Goal: Entertainment & Leisure: Consume media (video, audio)

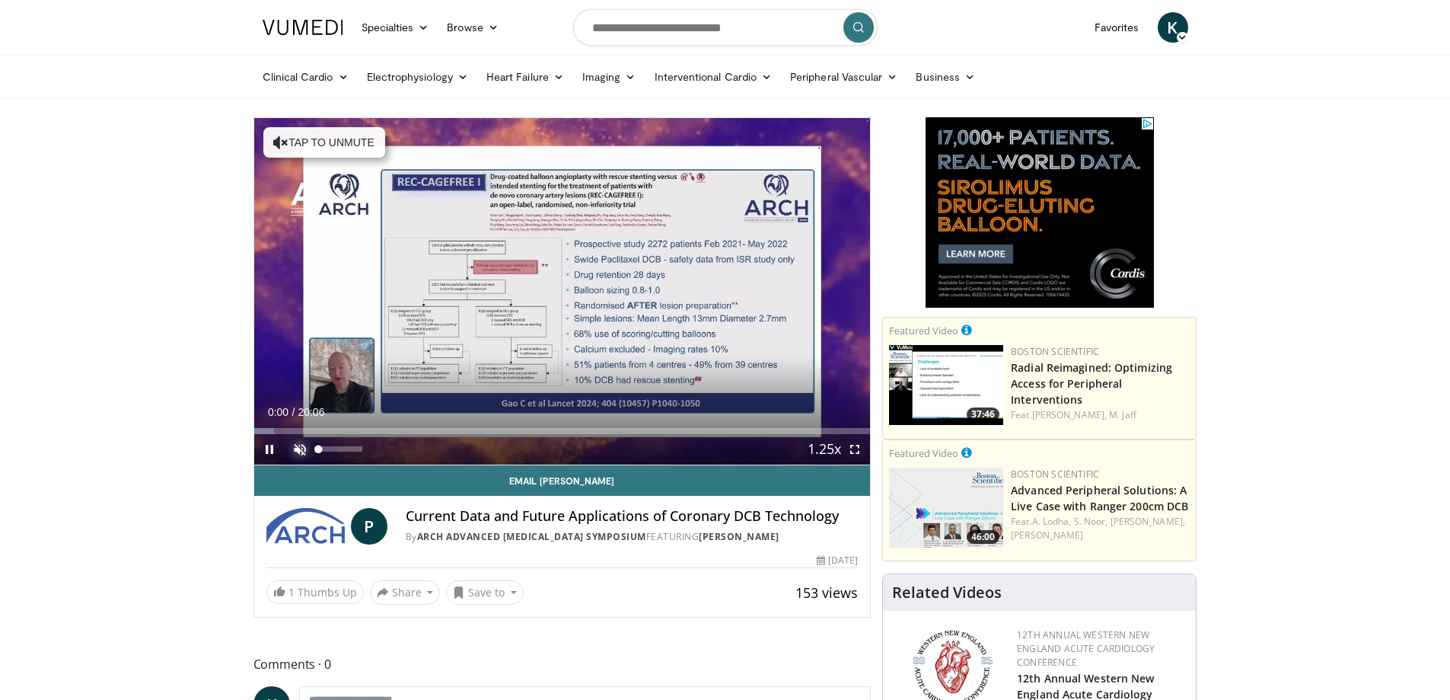
click at [295, 437] on span "Video Player" at bounding box center [300, 449] width 30 height 30
click at [294, 446] on span "Video Player" at bounding box center [300, 449] width 30 height 30
click at [303, 453] on span "Video Player" at bounding box center [300, 449] width 30 height 30
click at [298, 451] on span "Video Player" at bounding box center [300, 449] width 30 height 30
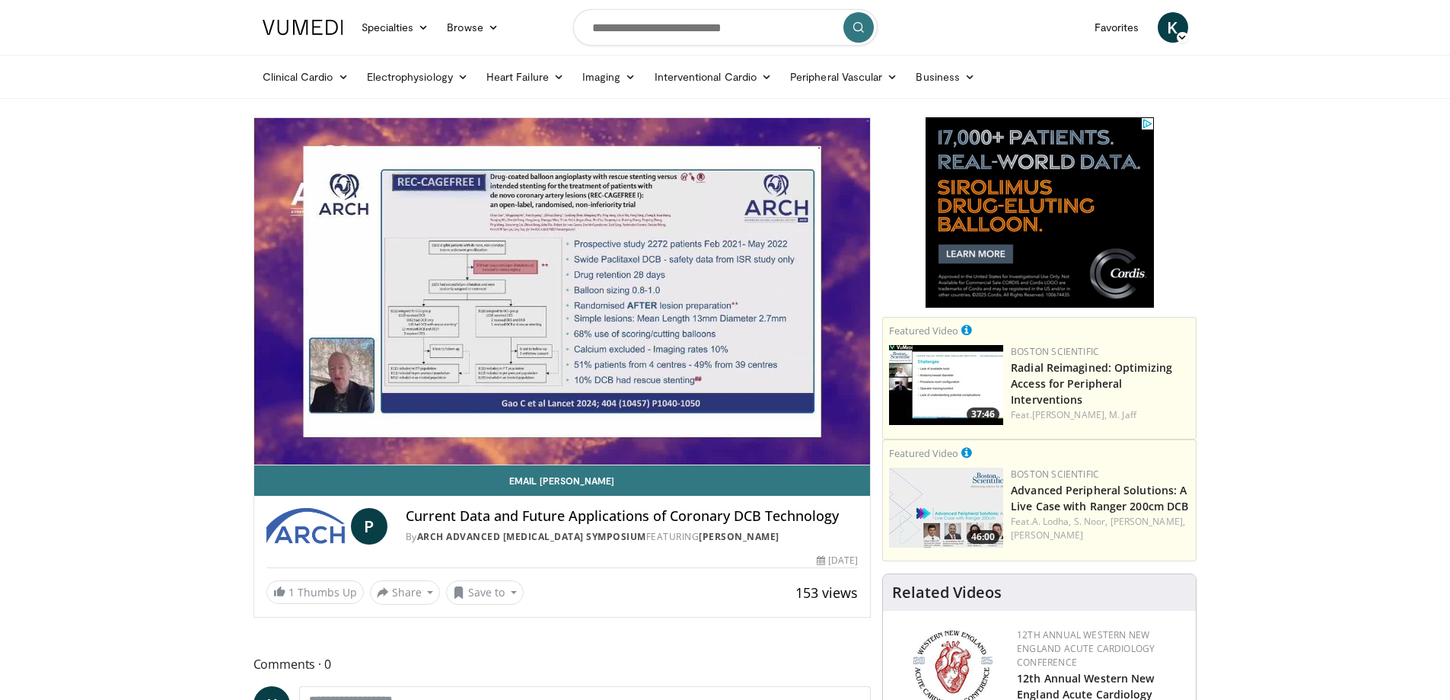
click at [298, 451] on video-js "**********" at bounding box center [562, 291] width 617 height 347
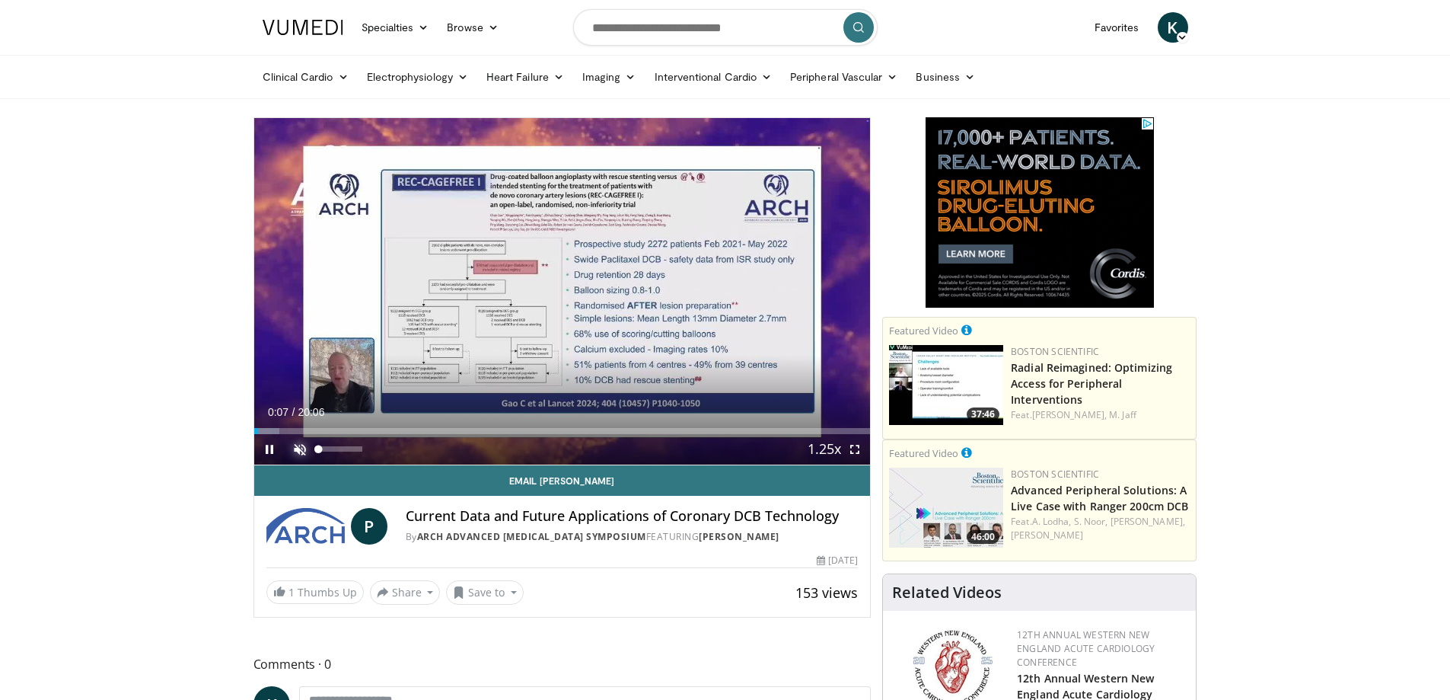
click at [305, 445] on span "Video Player" at bounding box center [300, 449] width 30 height 30
drag, startPoint x: 318, startPoint y: 448, endPoint x: 378, endPoint y: 455, distance: 59.8
click at [378, 455] on div "Mute 100%" at bounding box center [338, 449] width 107 height 30
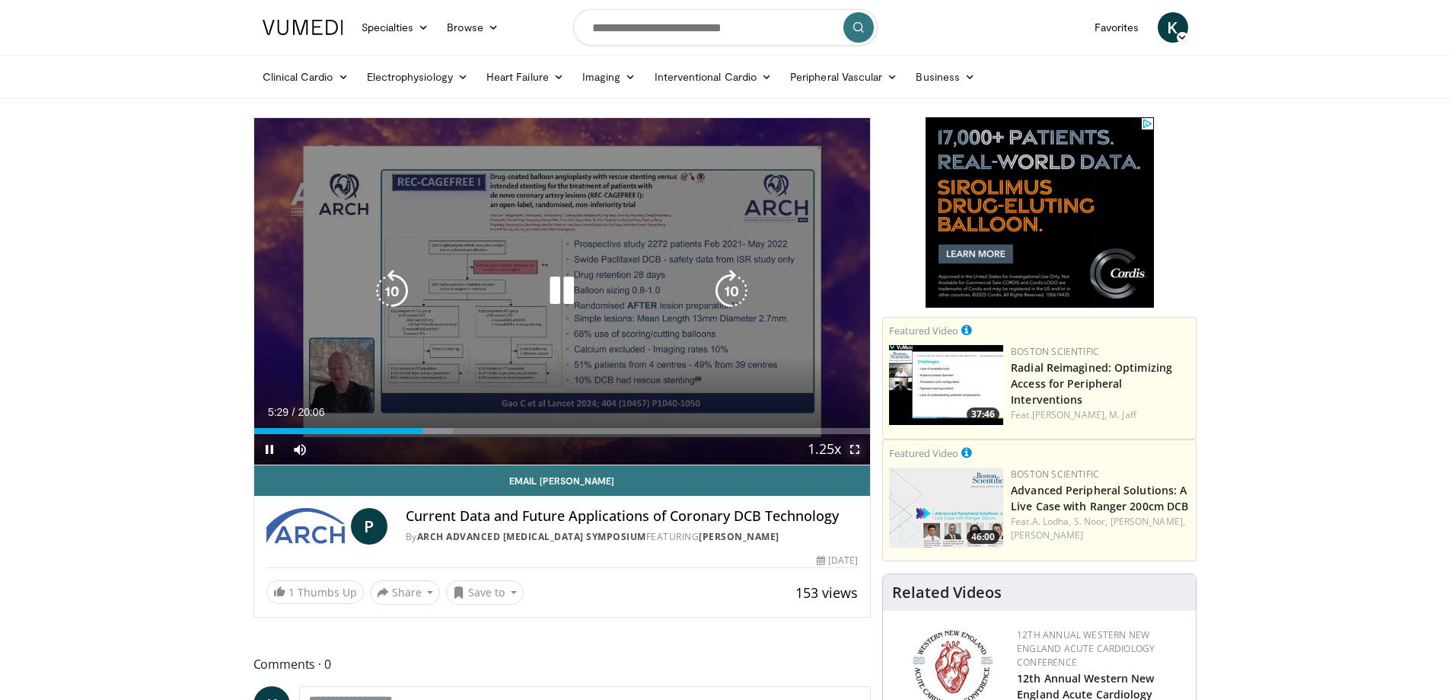
click at [851, 451] on span "Video Player" at bounding box center [855, 449] width 30 height 30
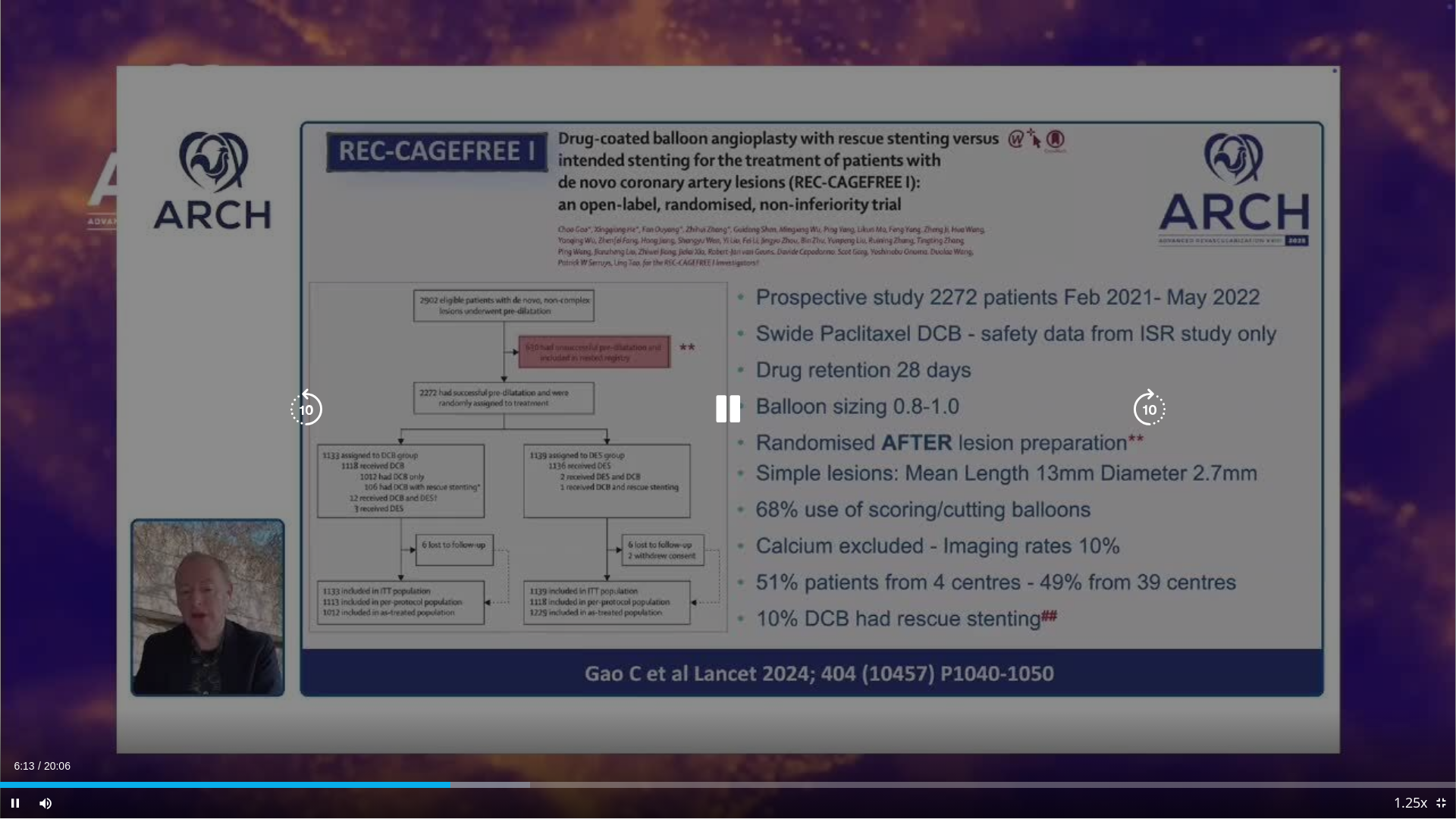
click at [293, 403] on icon "Video Player" at bounding box center [306, 410] width 43 height 43
click at [304, 405] on icon "Video Player" at bounding box center [306, 410] width 43 height 43
